Goal: Navigation & Orientation: Find specific page/section

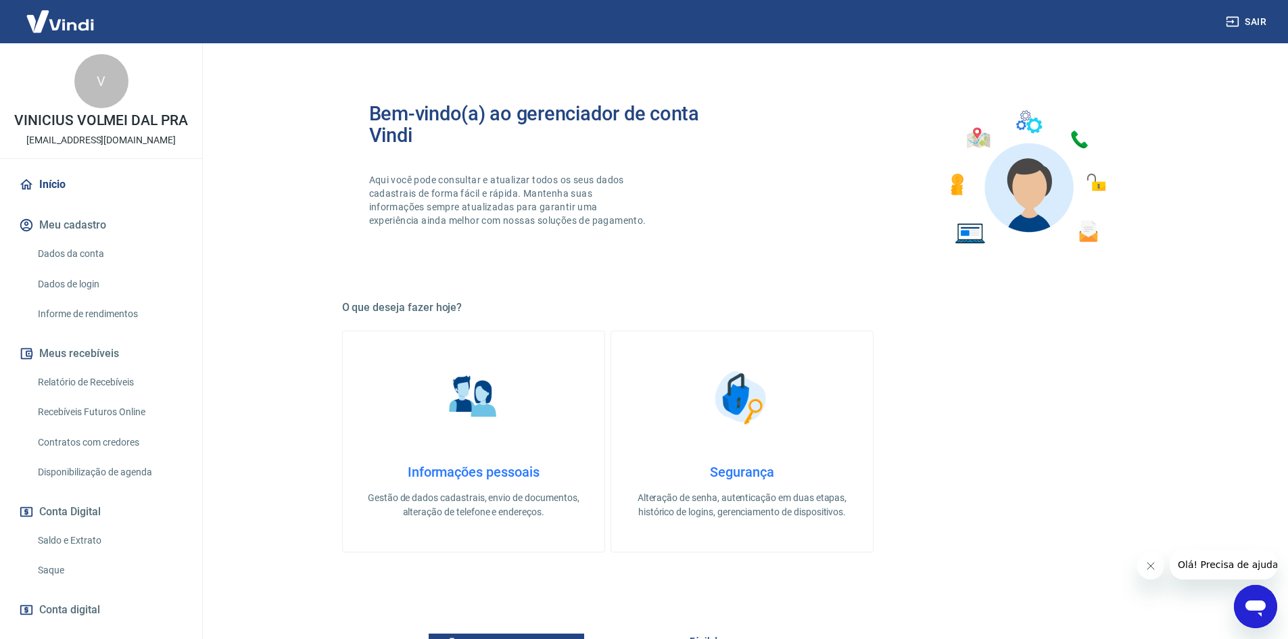
click at [102, 199] on link "Início" at bounding box center [101, 185] width 170 height 30
click at [113, 199] on link "Início" at bounding box center [101, 185] width 170 height 30
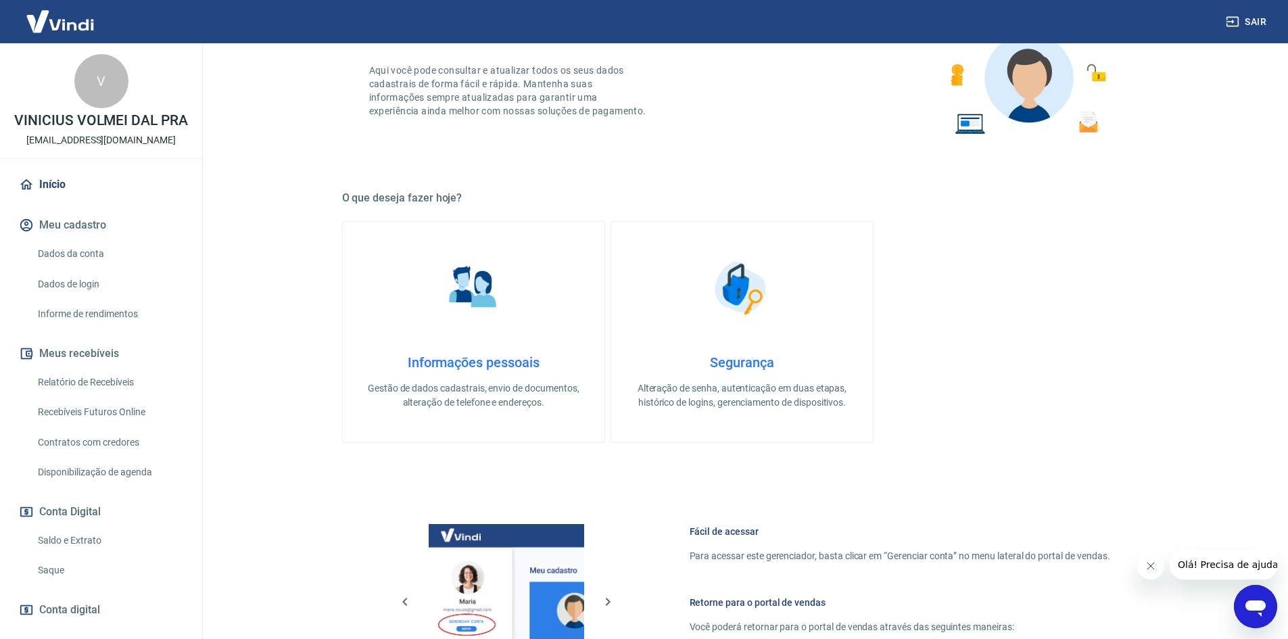
scroll to position [406, 0]
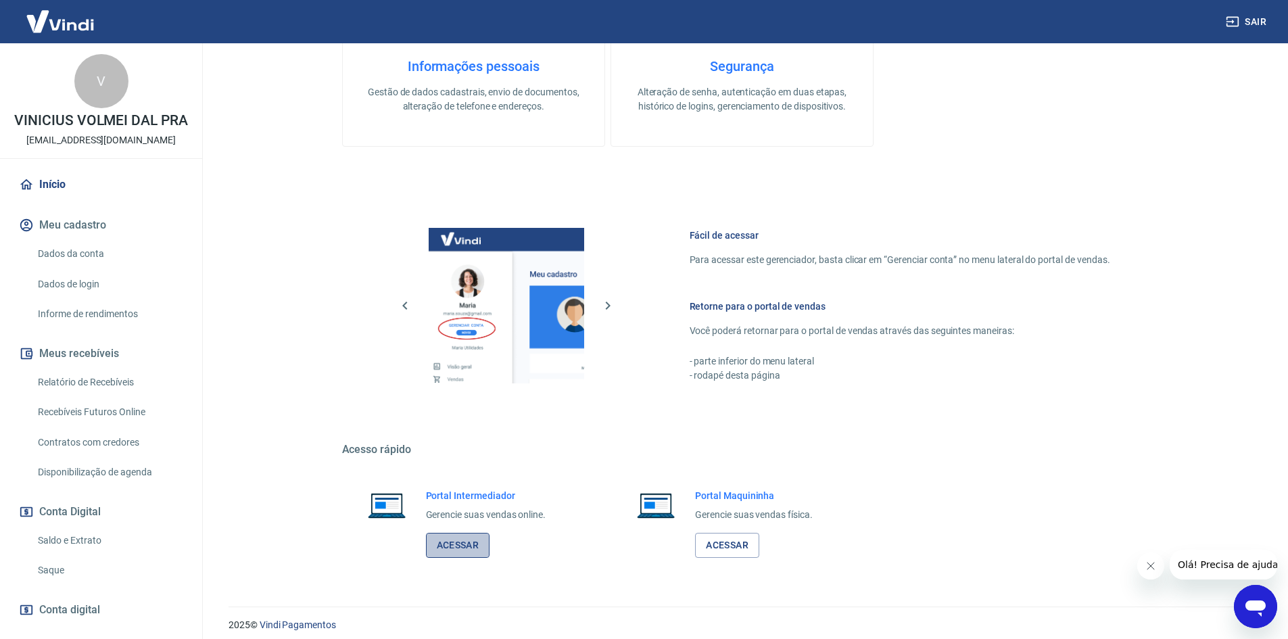
click at [453, 542] on link "Acessar" at bounding box center [458, 545] width 64 height 25
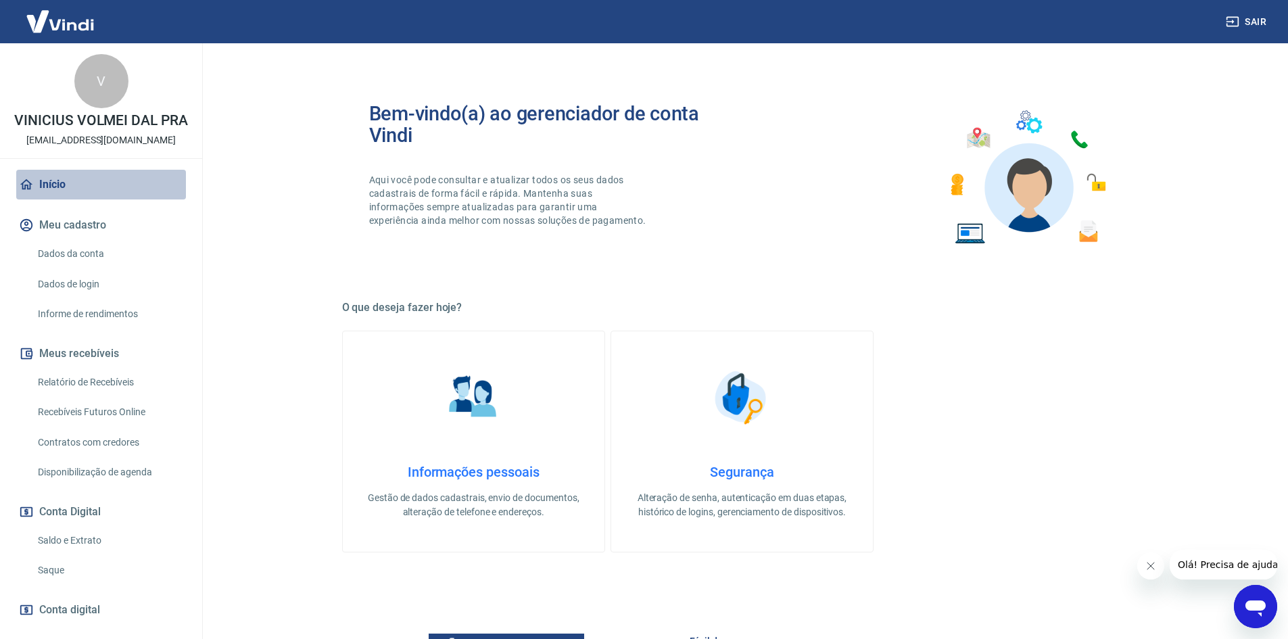
click at [122, 199] on link "Início" at bounding box center [101, 185] width 170 height 30
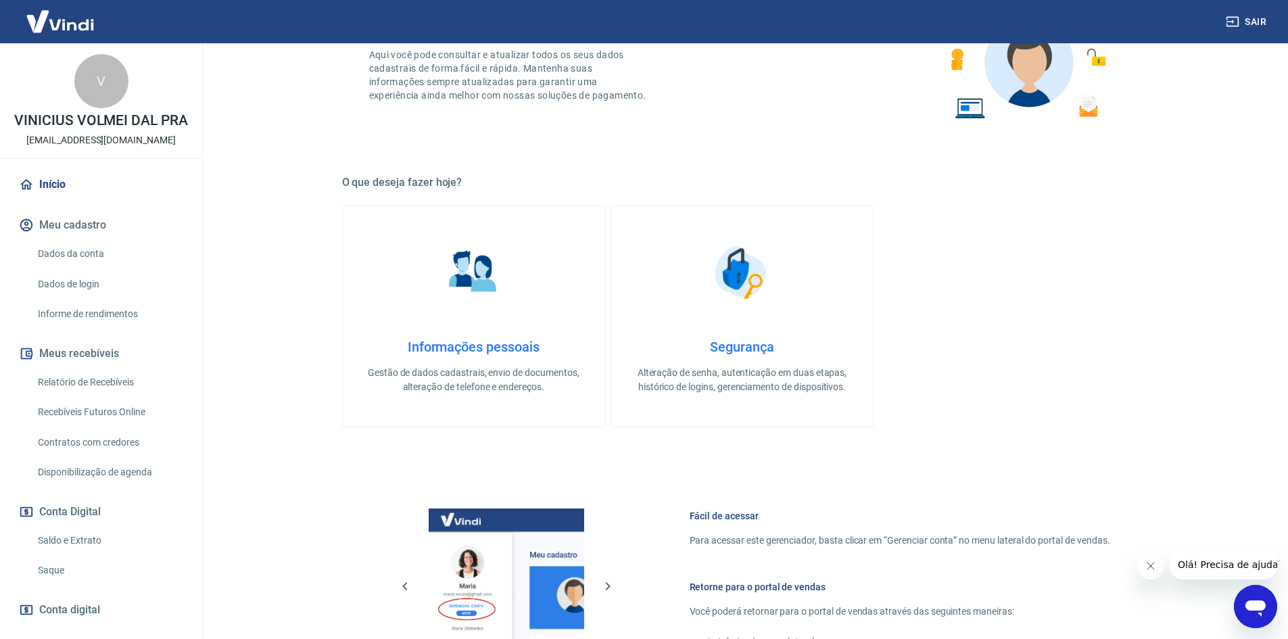
scroll to position [406, 0]
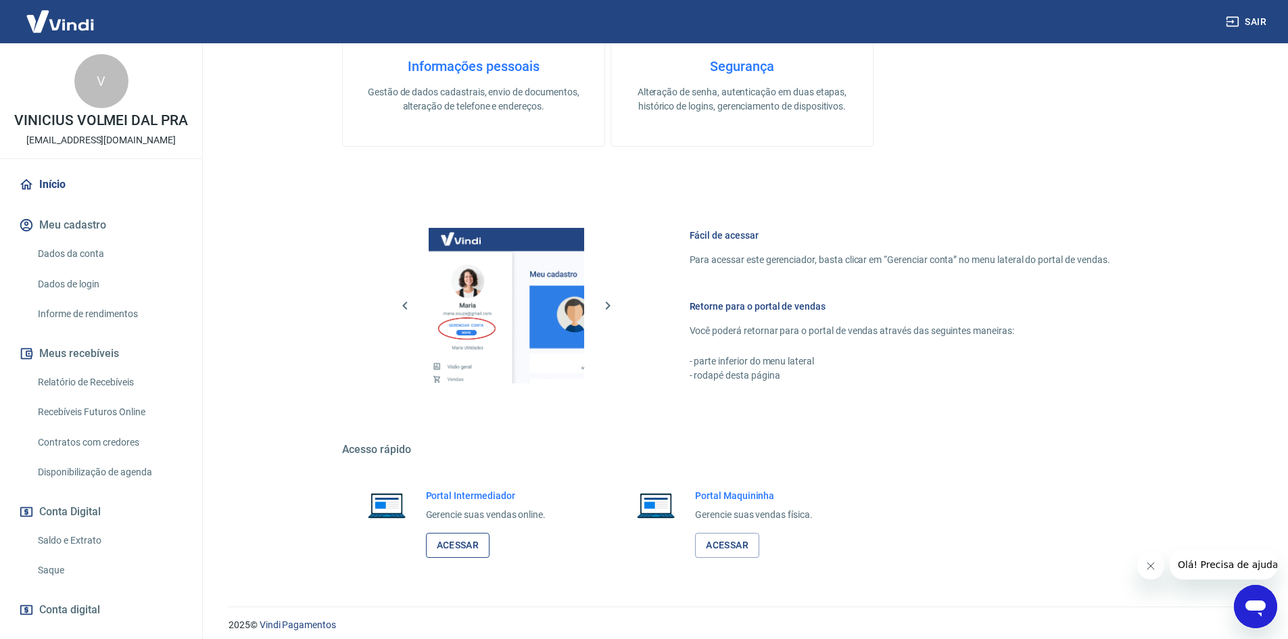
click at [460, 548] on link "Acessar" at bounding box center [458, 545] width 64 height 25
